Goal: Find specific page/section: Find specific page/section

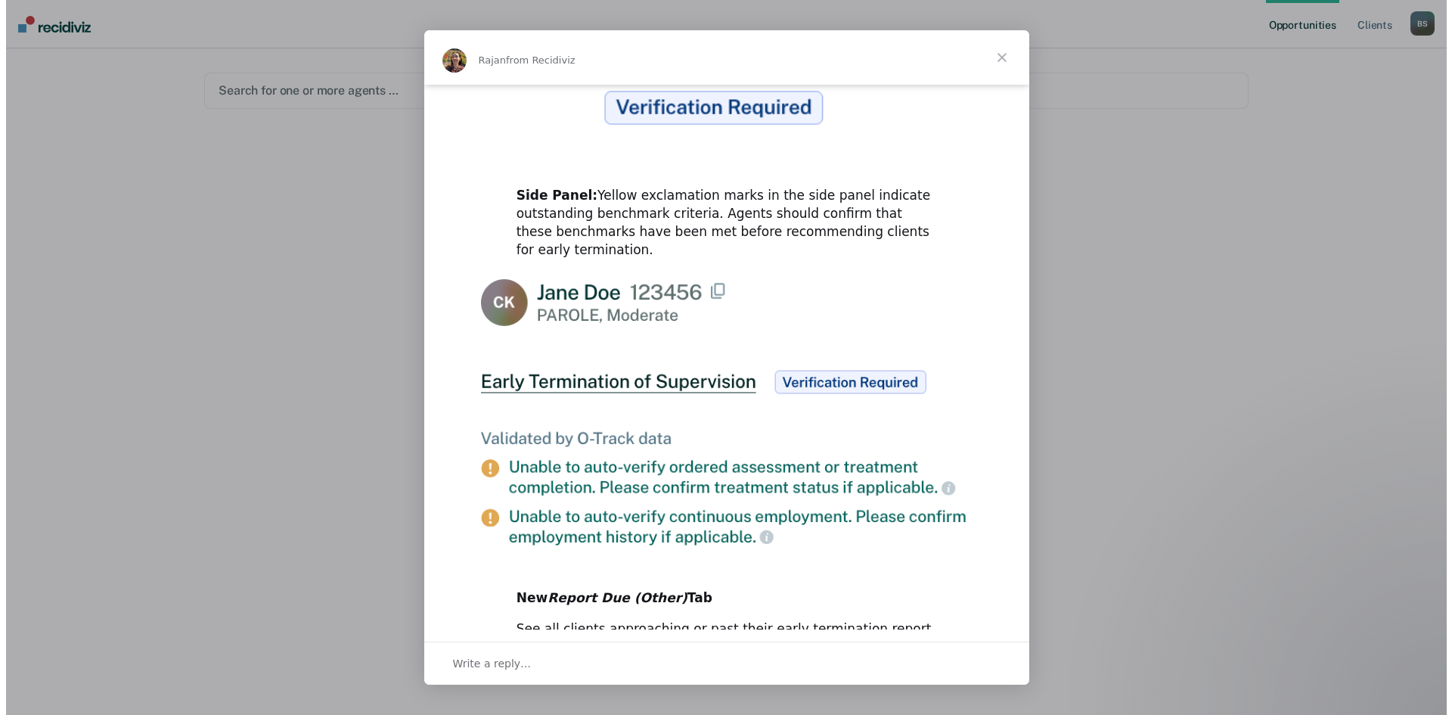
scroll to position [670, 0]
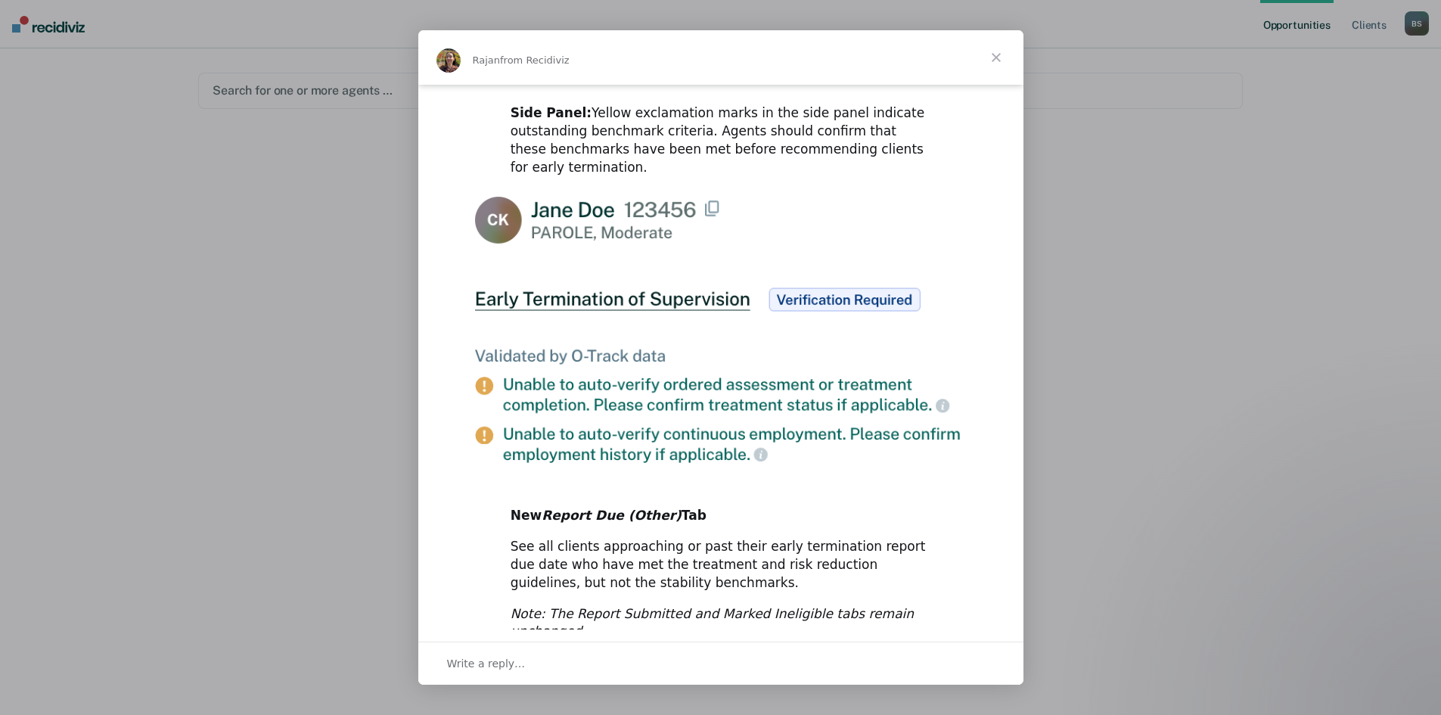
click at [994, 55] on span "Close" at bounding box center [996, 57] width 54 height 54
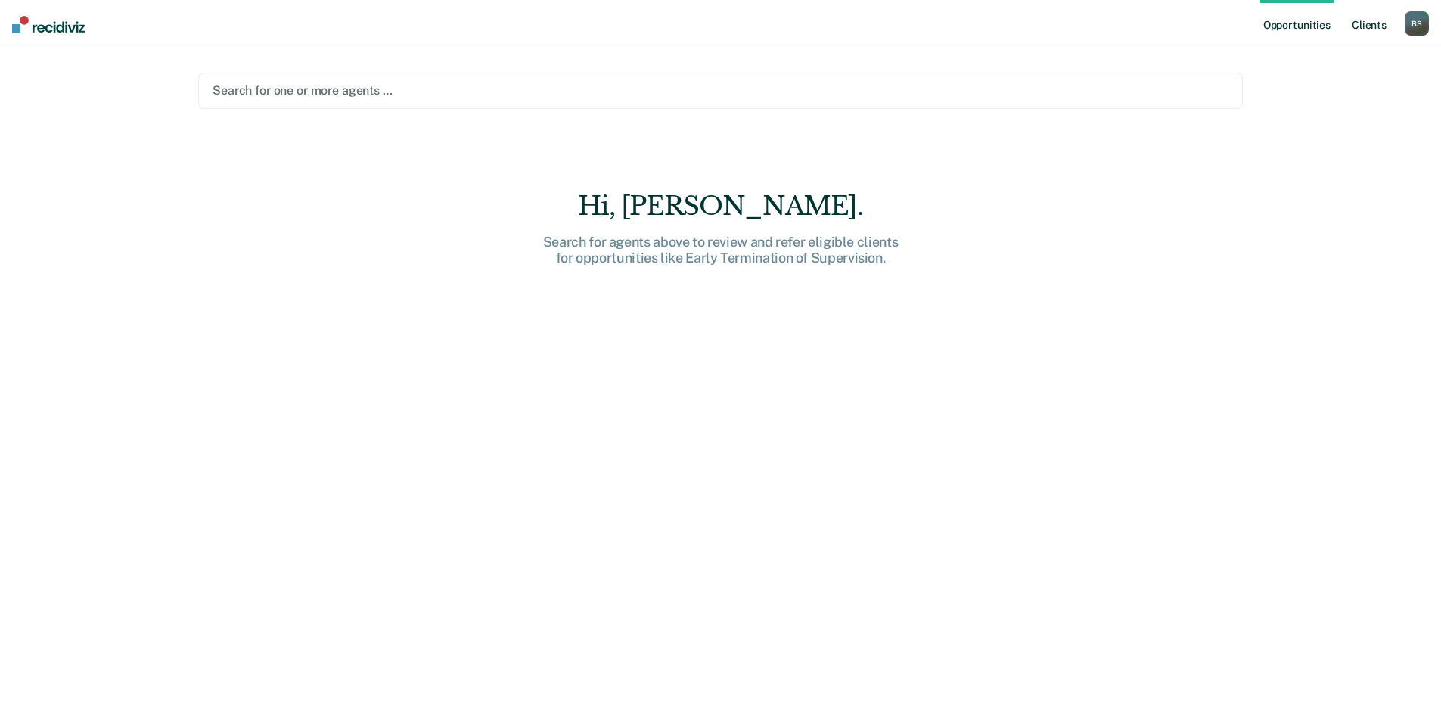
click at [1364, 28] on link "Client s" at bounding box center [1368, 24] width 41 height 48
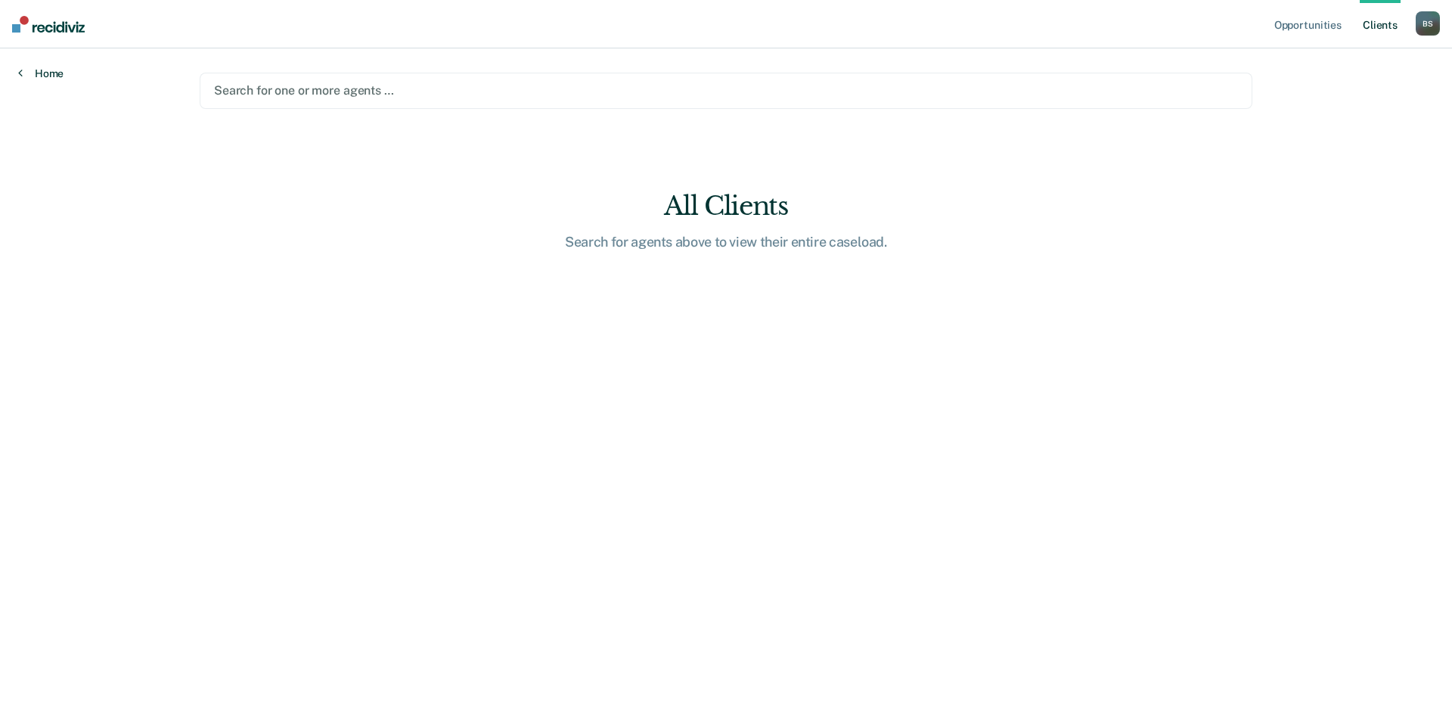
click at [48, 76] on link "Home" at bounding box center [40, 74] width 45 height 14
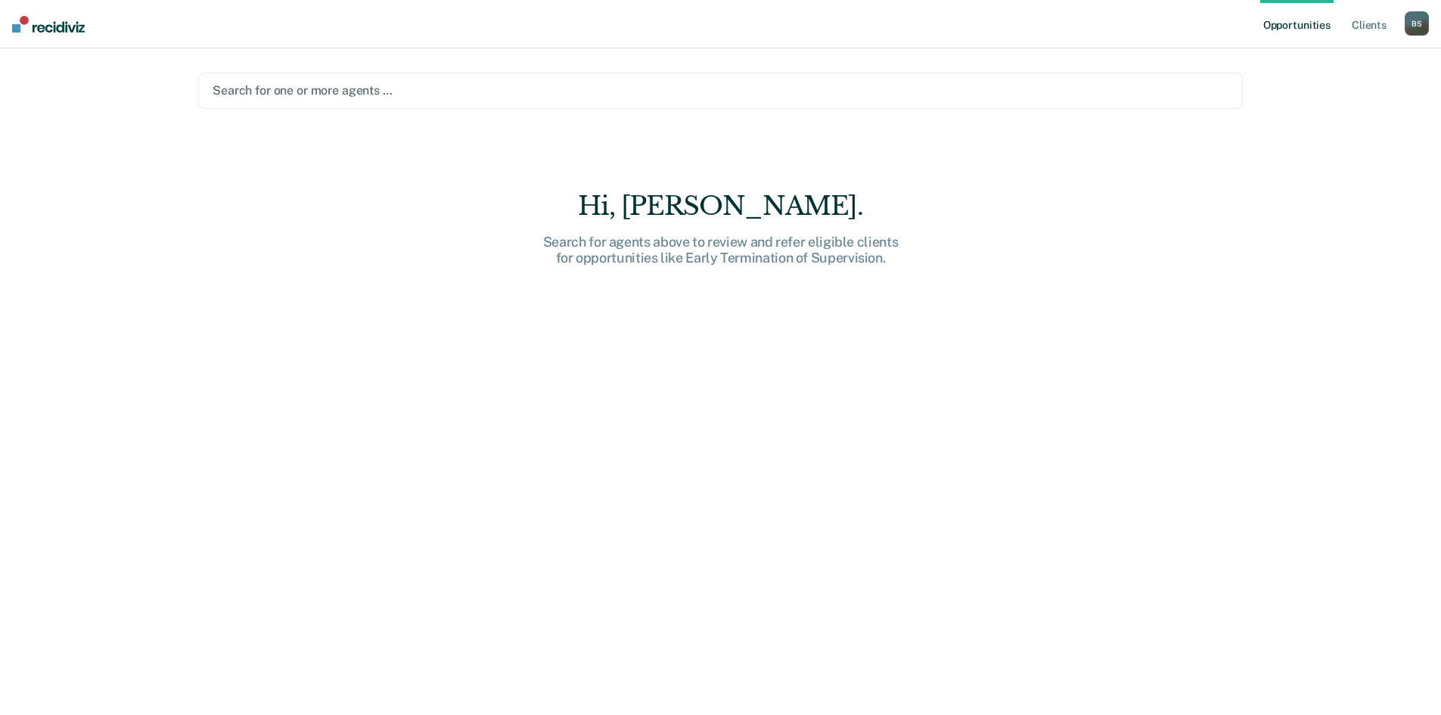
click at [402, 86] on div at bounding box center [721, 90] width 1016 height 17
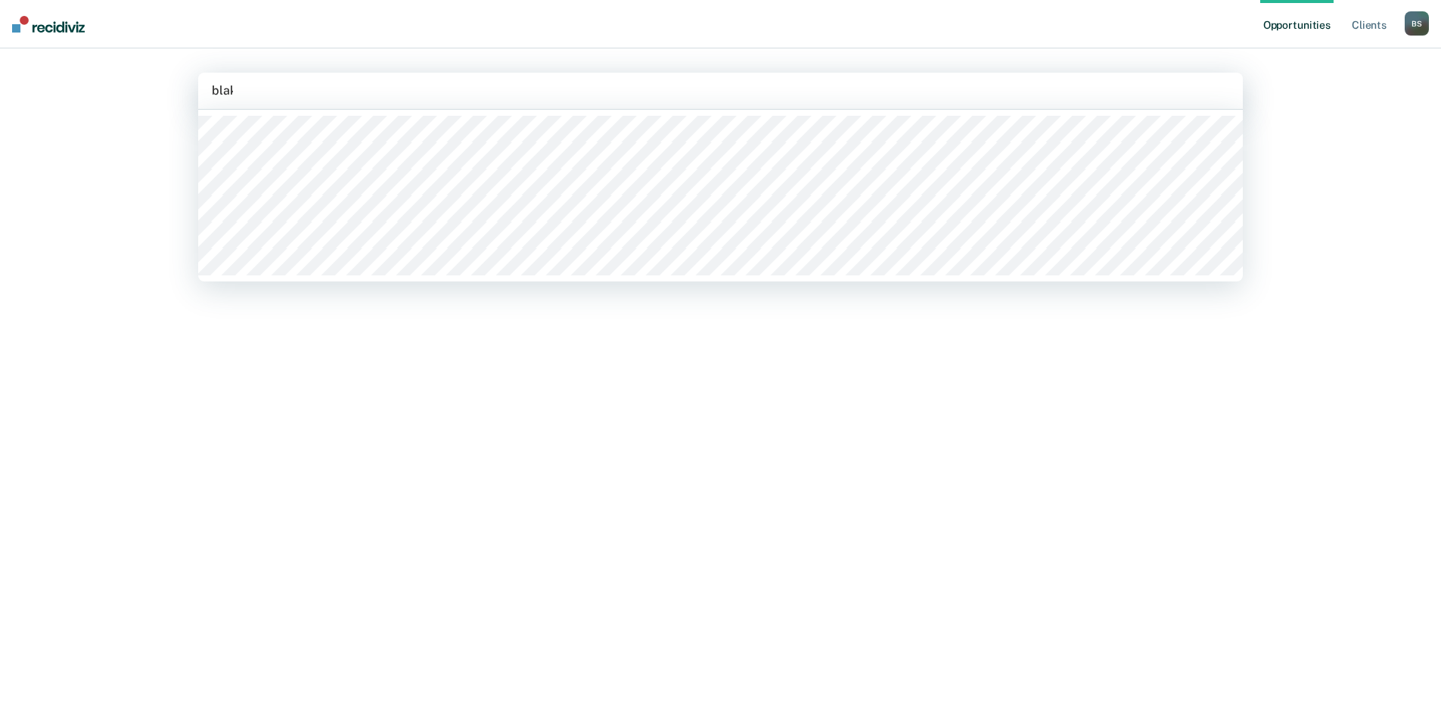
type input "[PERSON_NAME]"
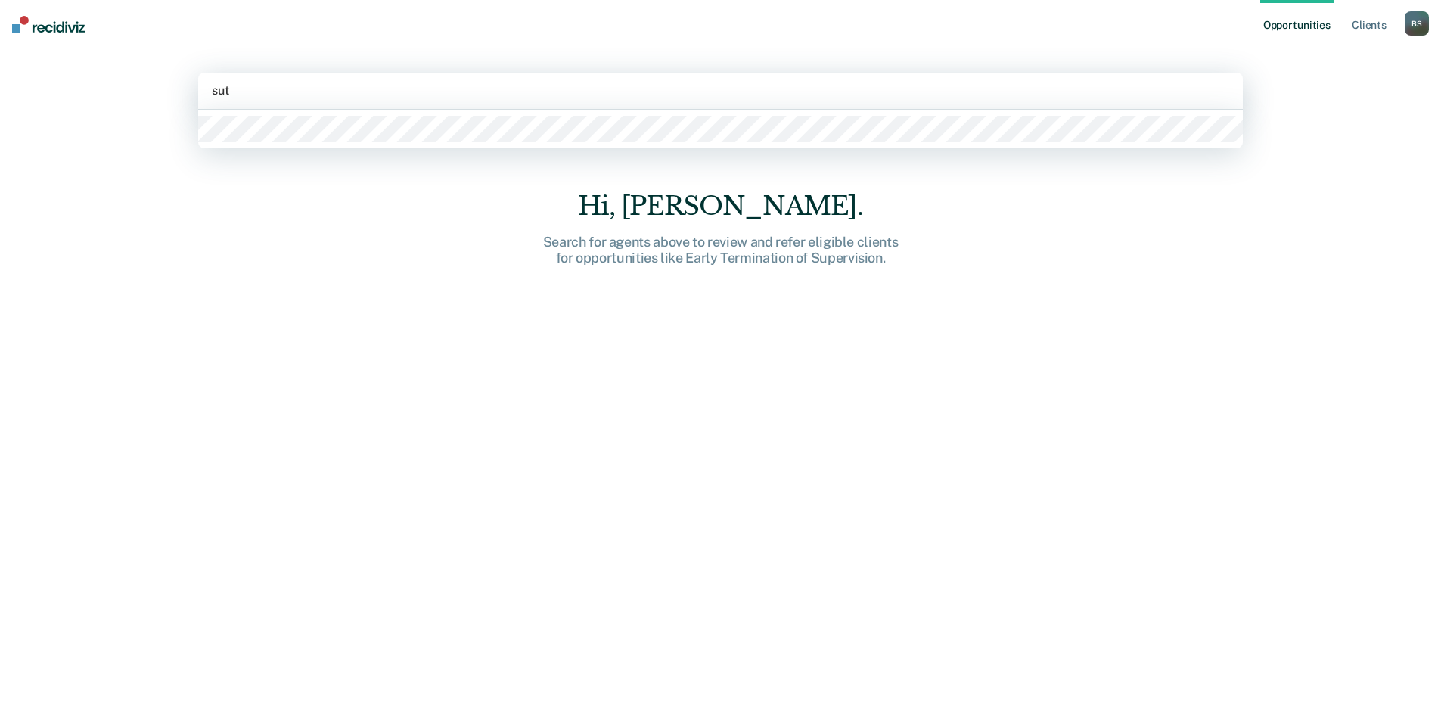
type input "[PERSON_NAME]"
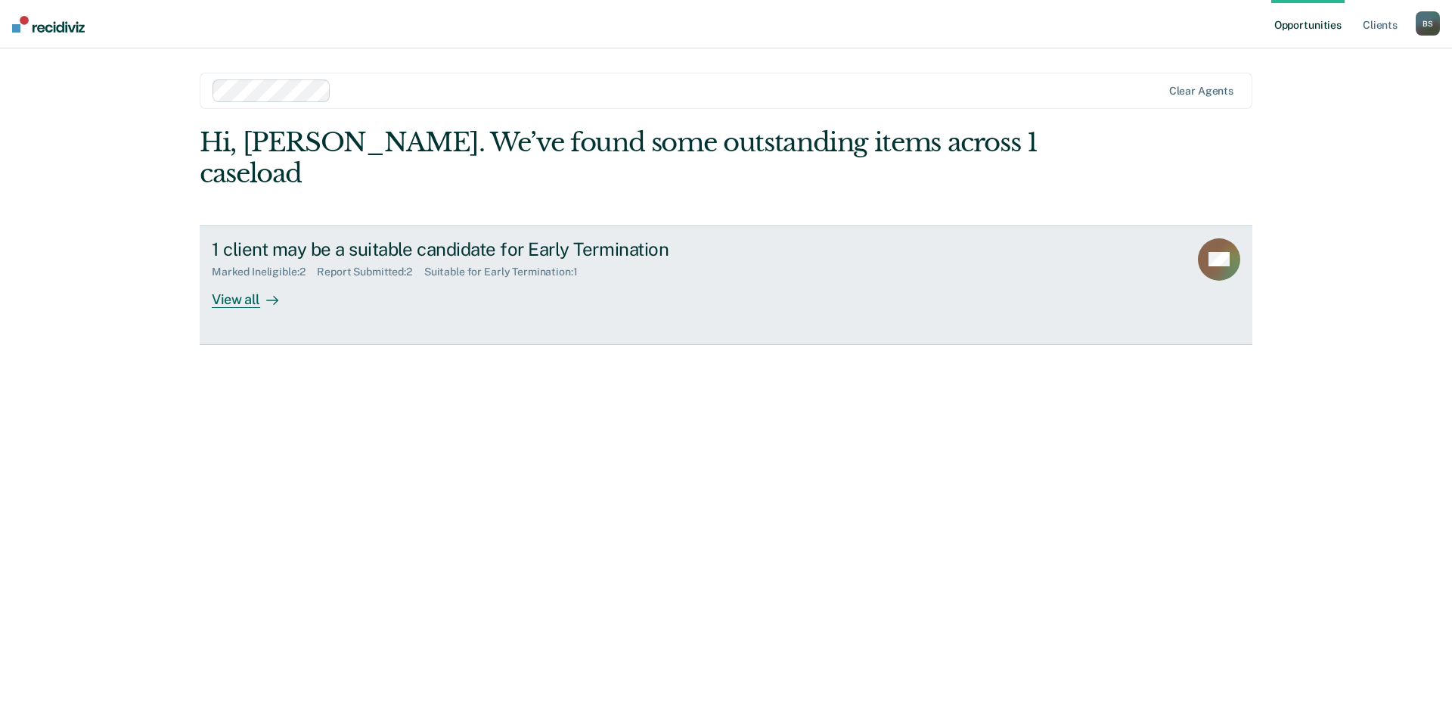
click at [253, 278] on div "View all" at bounding box center [254, 292] width 85 height 29
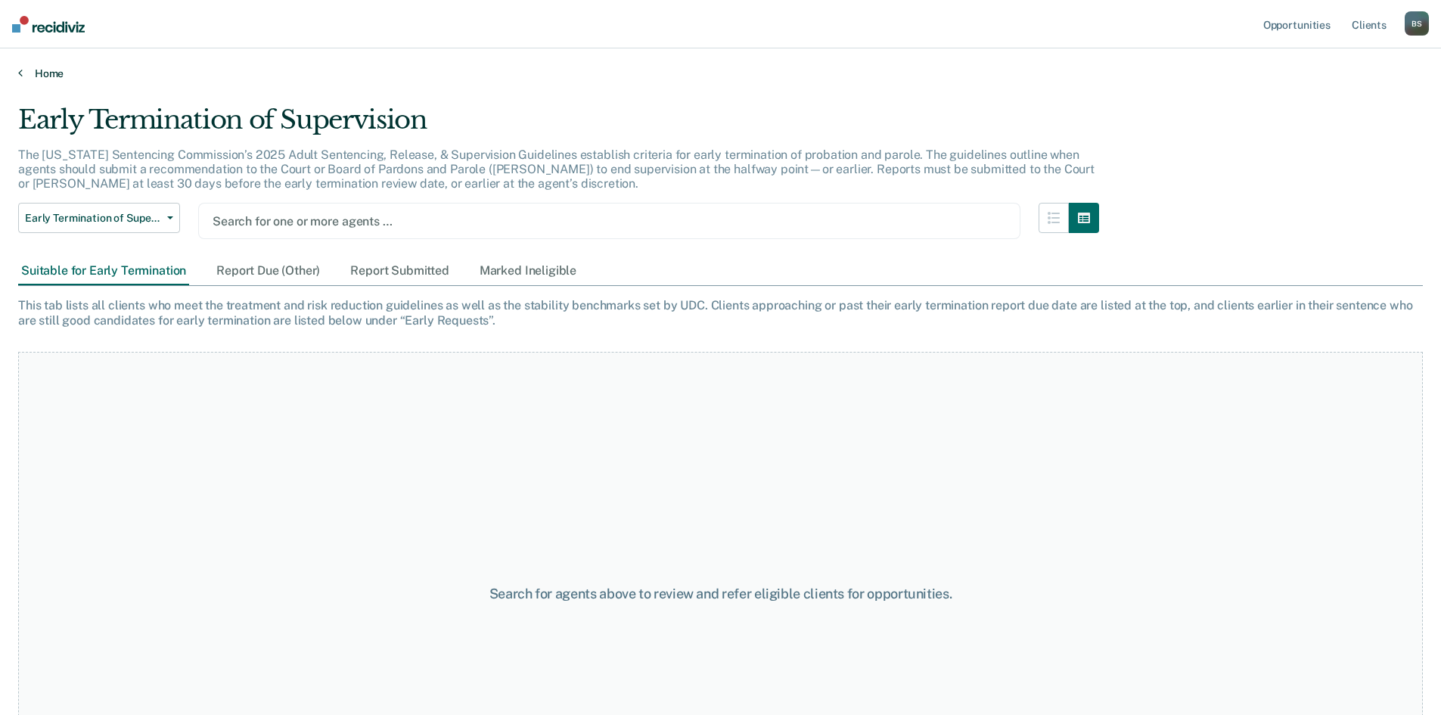
click at [36, 79] on link "Home" at bounding box center [720, 74] width 1404 height 14
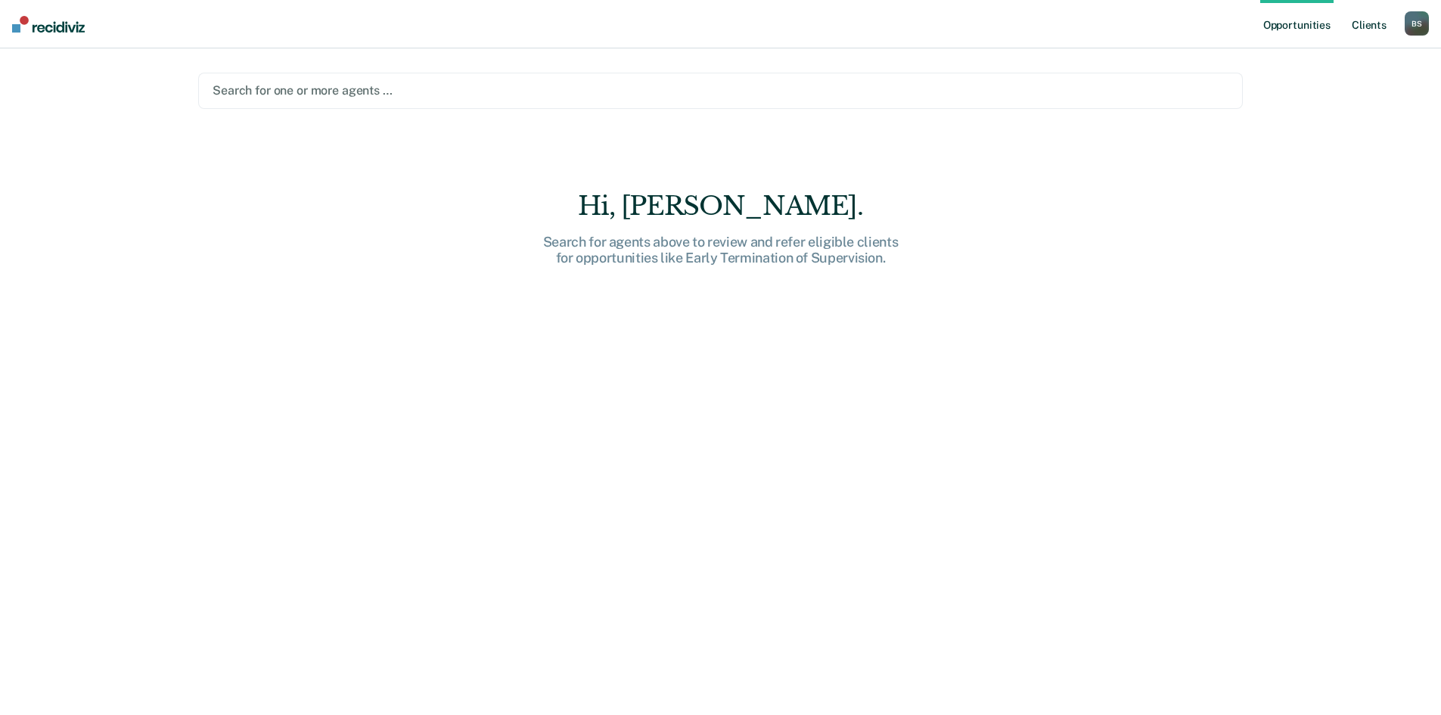
drag, startPoint x: 1347, startPoint y: 20, endPoint x: 1362, endPoint y: 20, distance: 15.1
click at [1357, 20] on ul "Opportunities Client s" at bounding box center [1332, 24] width 144 height 48
click at [1362, 20] on link "Client s" at bounding box center [1368, 24] width 41 height 48
